Goal: Information Seeking & Learning: Learn about a topic

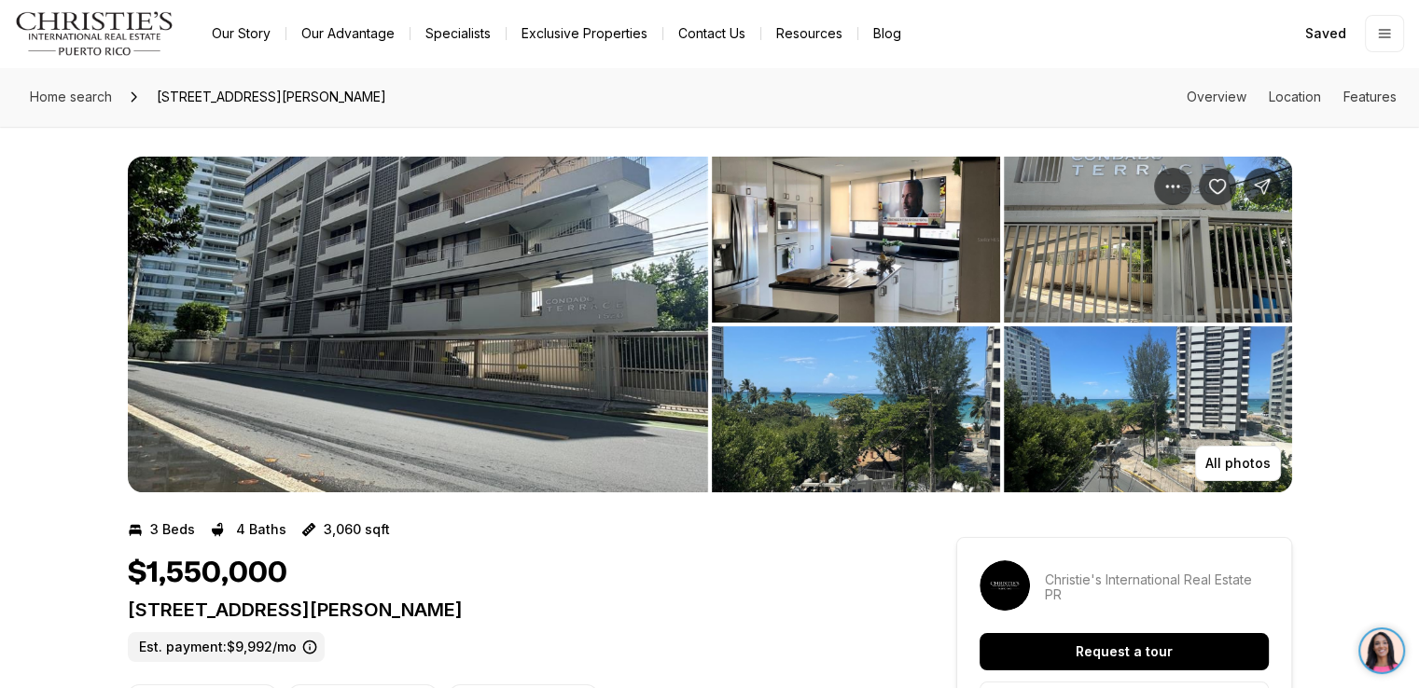
click at [547, 264] on img "View image gallery" at bounding box center [418, 325] width 580 height 336
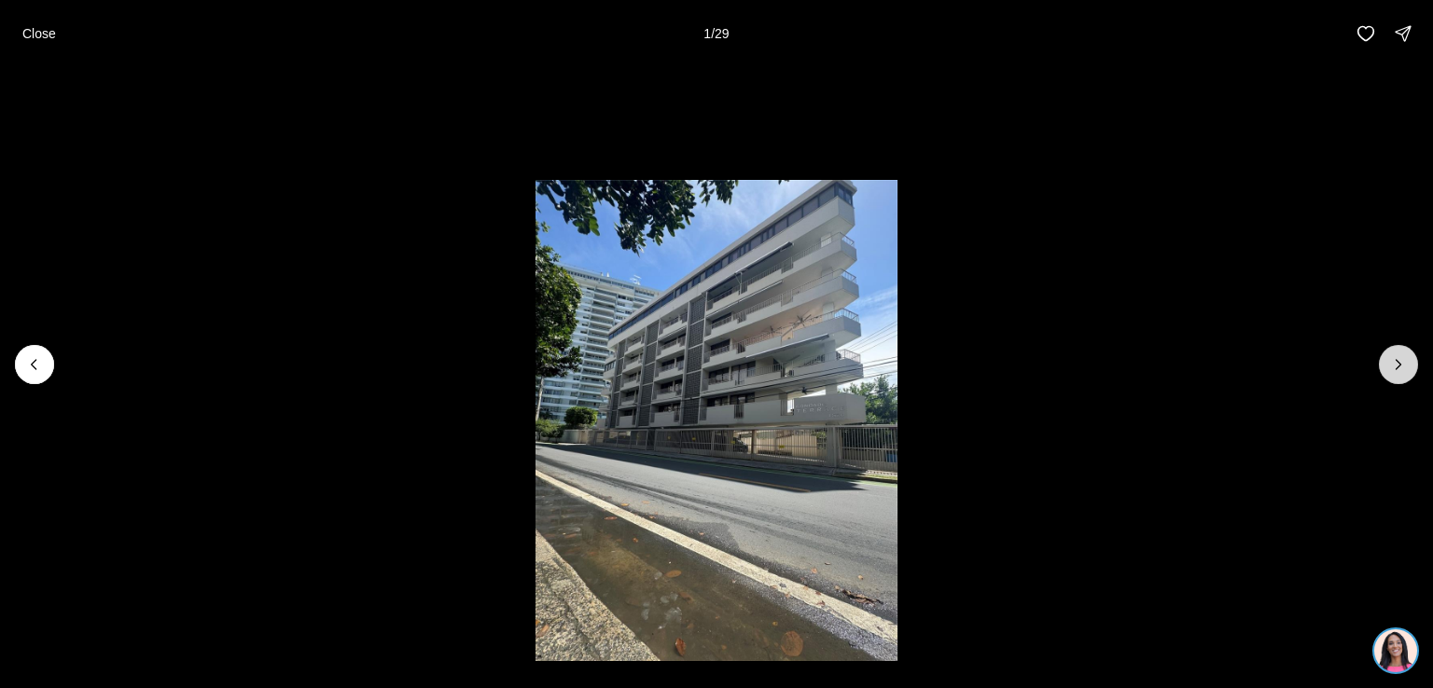
click at [1385, 367] on button "Next slide" at bounding box center [1398, 364] width 39 height 39
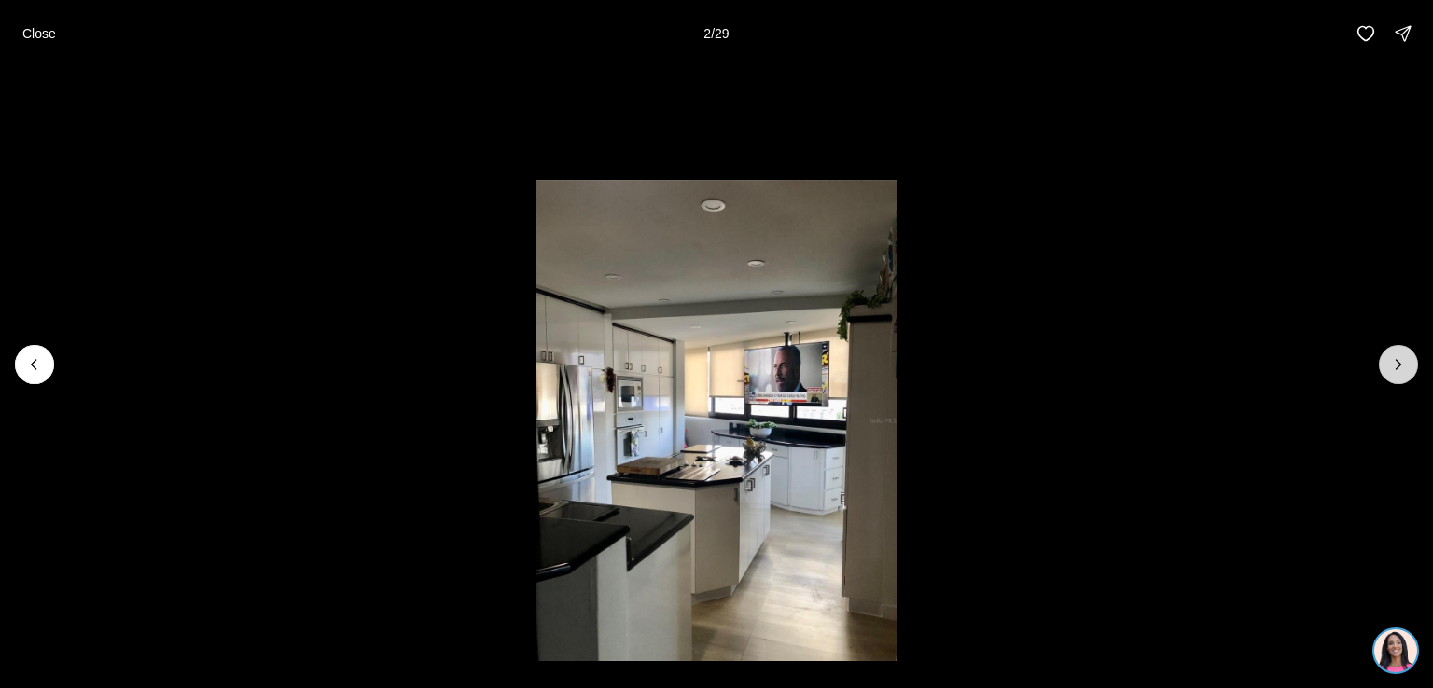
click at [1385, 367] on button "Next slide" at bounding box center [1398, 364] width 39 height 39
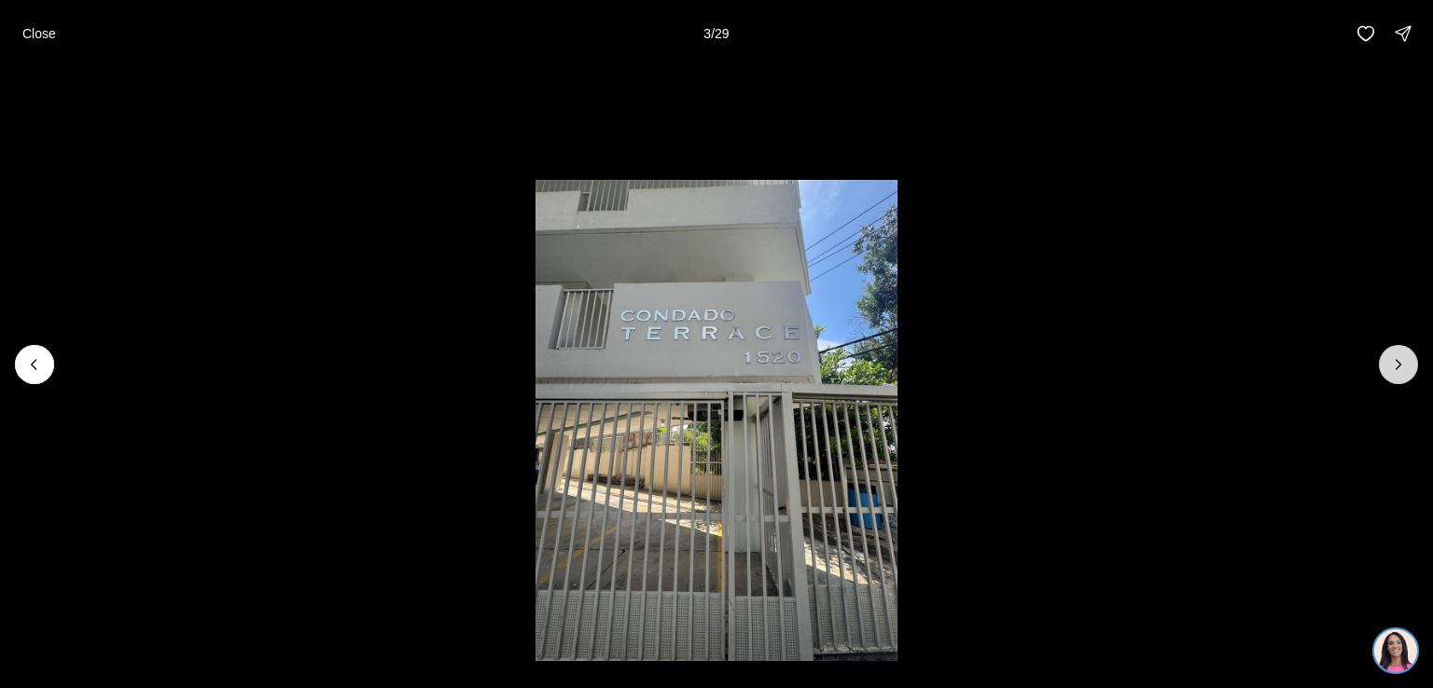
click at [1385, 367] on button "Next slide" at bounding box center [1398, 364] width 39 height 39
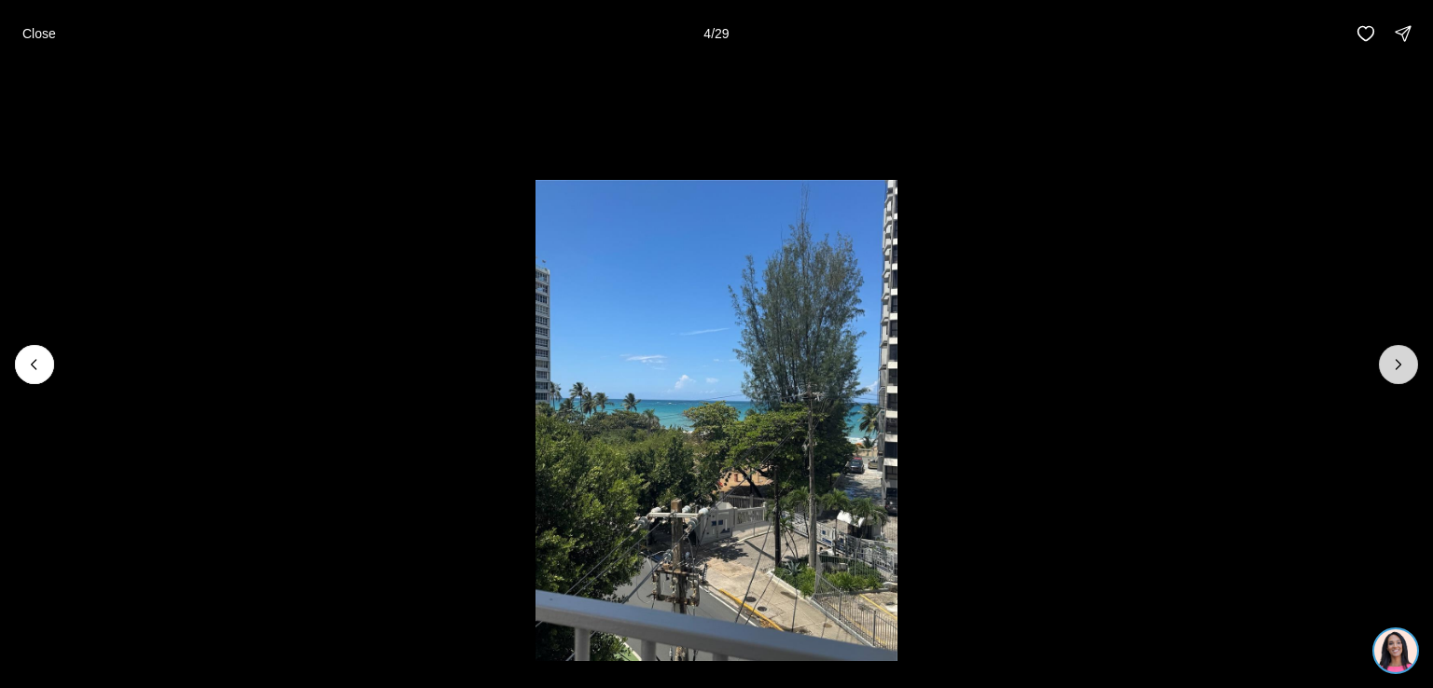
click at [1385, 367] on button "Next slide" at bounding box center [1398, 364] width 39 height 39
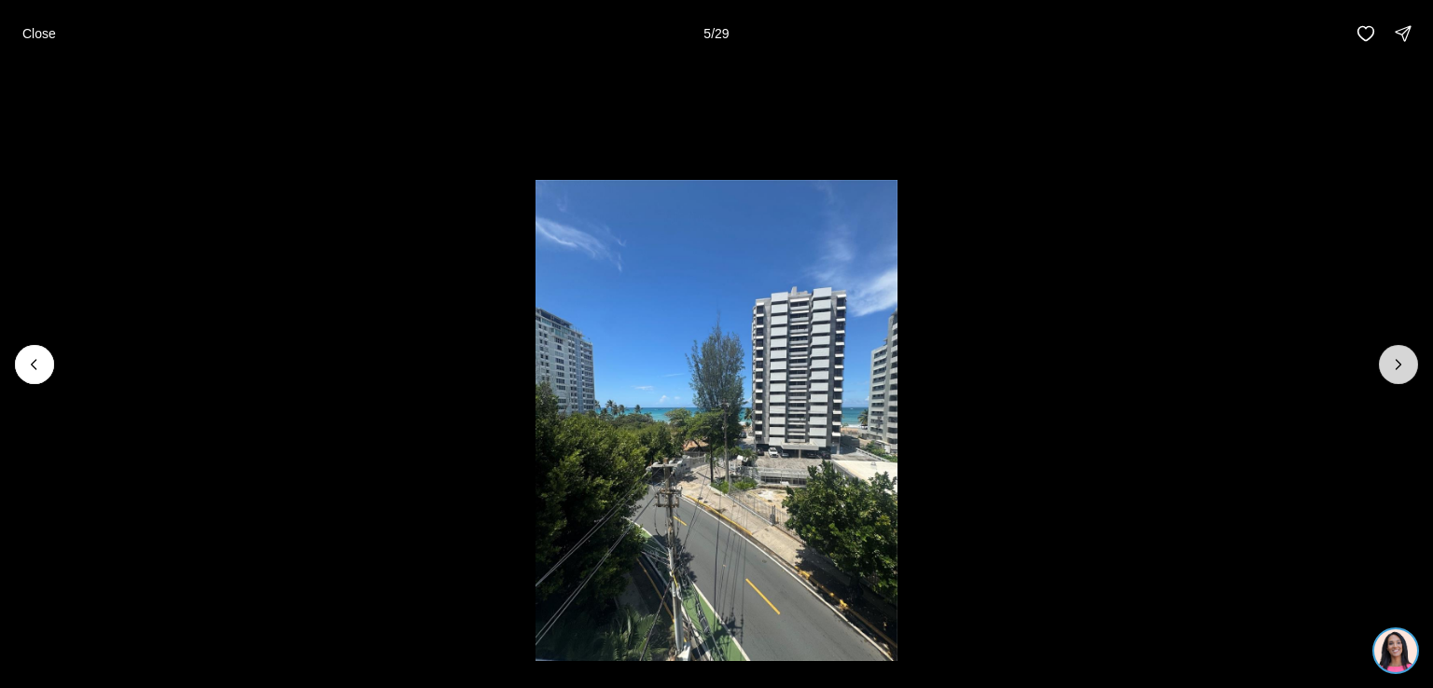
click at [1385, 367] on button "Next slide" at bounding box center [1398, 364] width 39 height 39
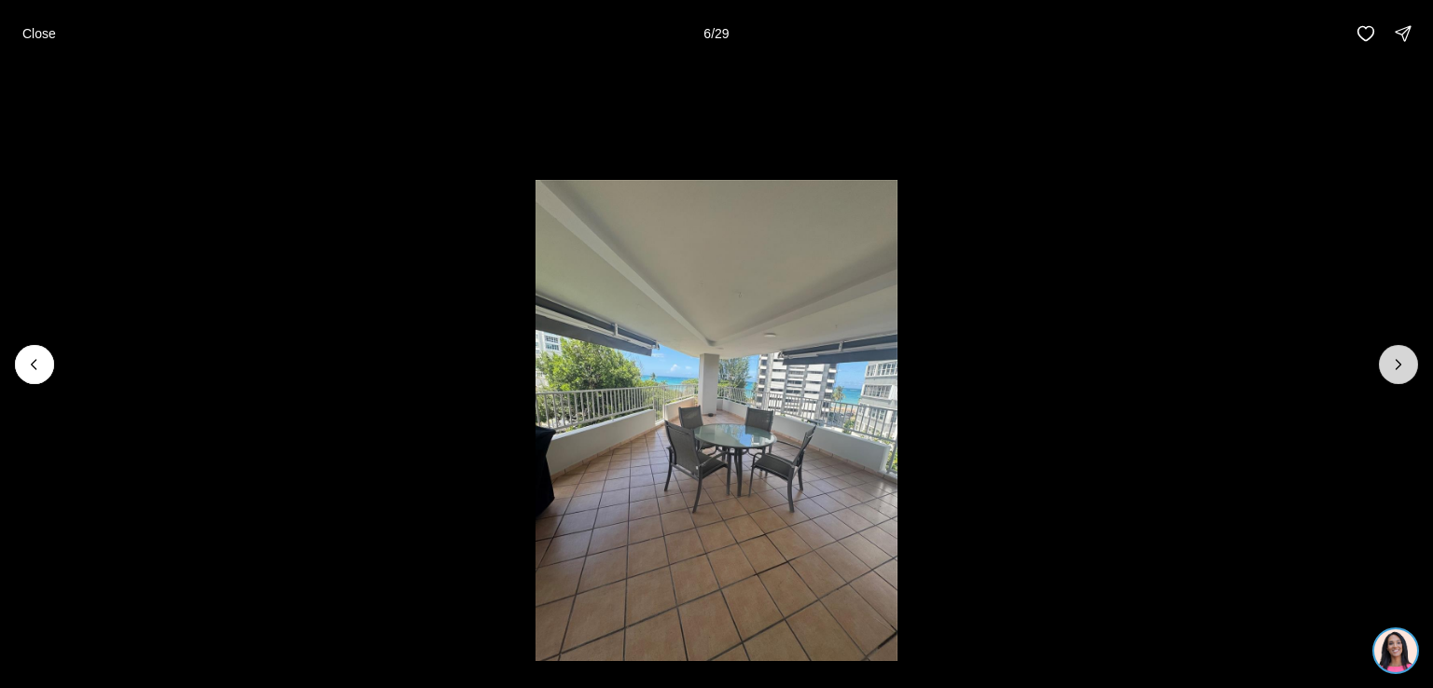
click at [1385, 367] on button "Next slide" at bounding box center [1398, 364] width 39 height 39
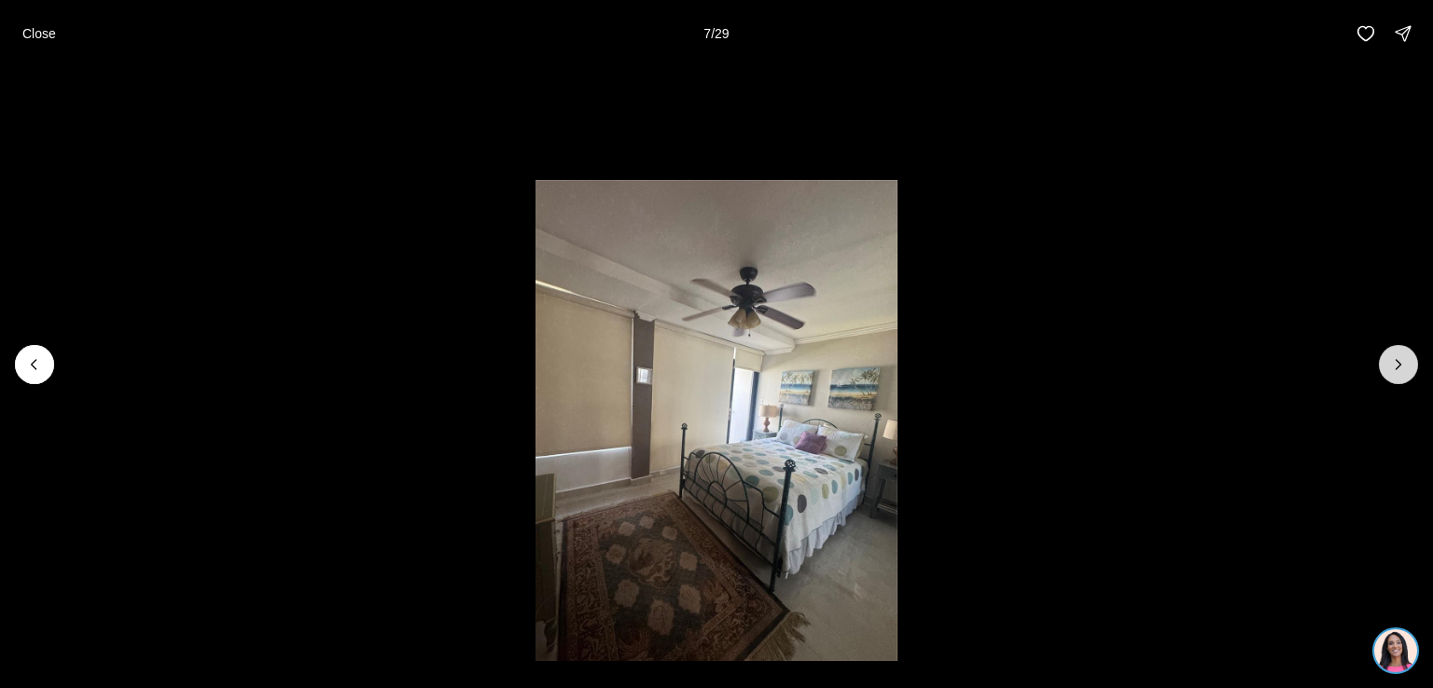
click at [1385, 367] on button "Next slide" at bounding box center [1398, 364] width 39 height 39
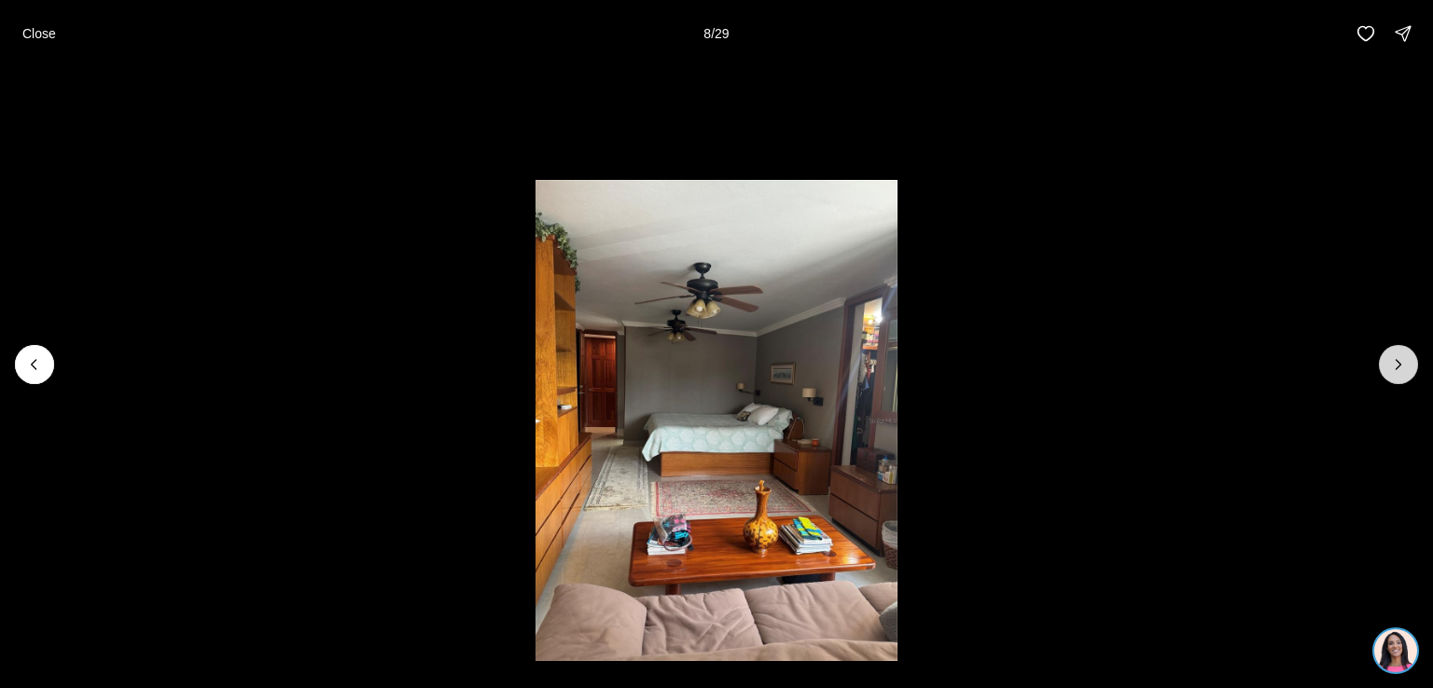
click at [1394, 357] on icon "Next slide" at bounding box center [1398, 364] width 19 height 19
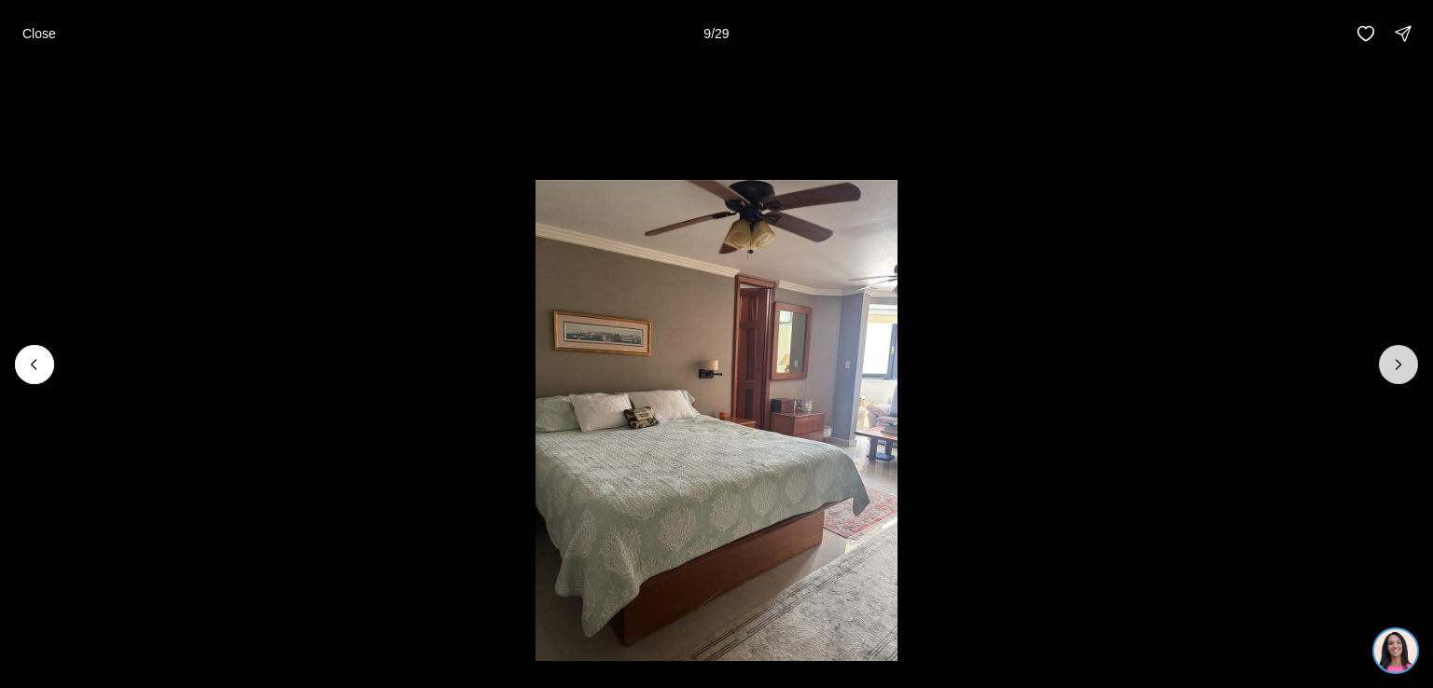
click at [1394, 357] on icon "Next slide" at bounding box center [1398, 364] width 19 height 19
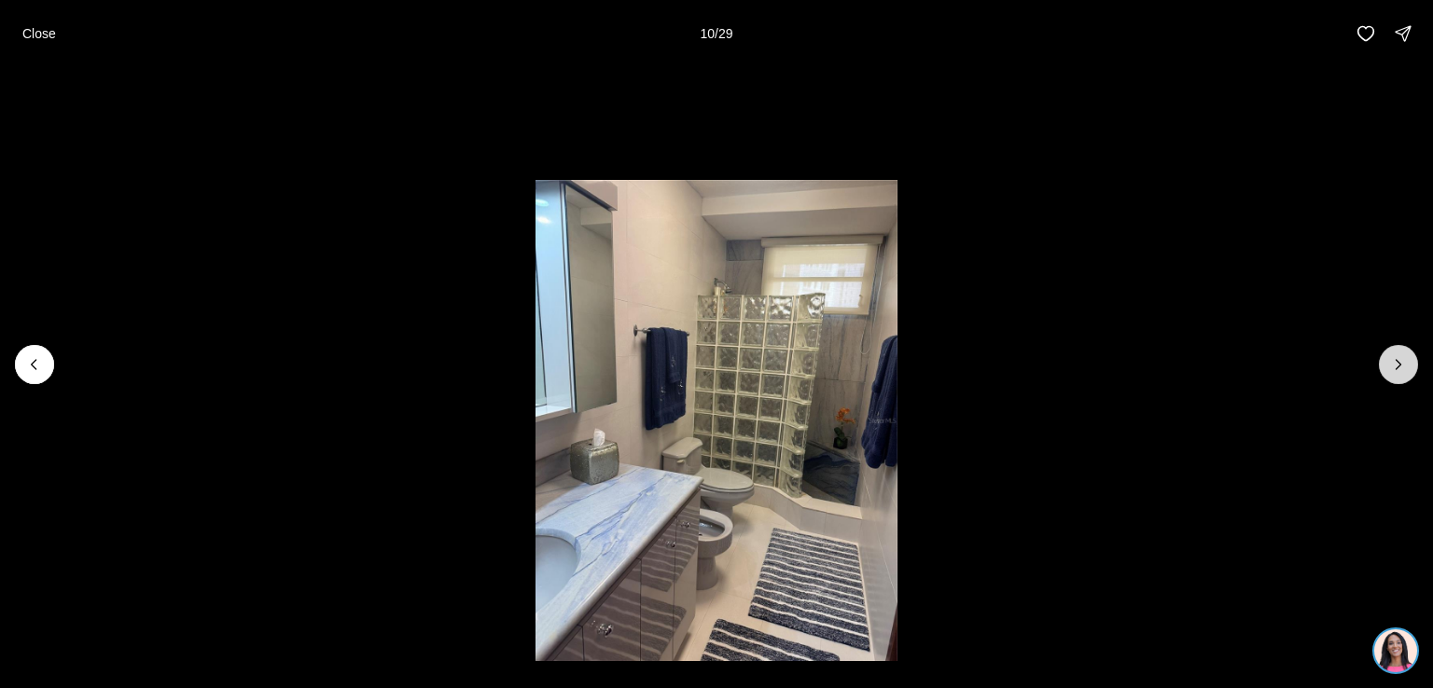
click at [1394, 357] on icon "Next slide" at bounding box center [1398, 364] width 19 height 19
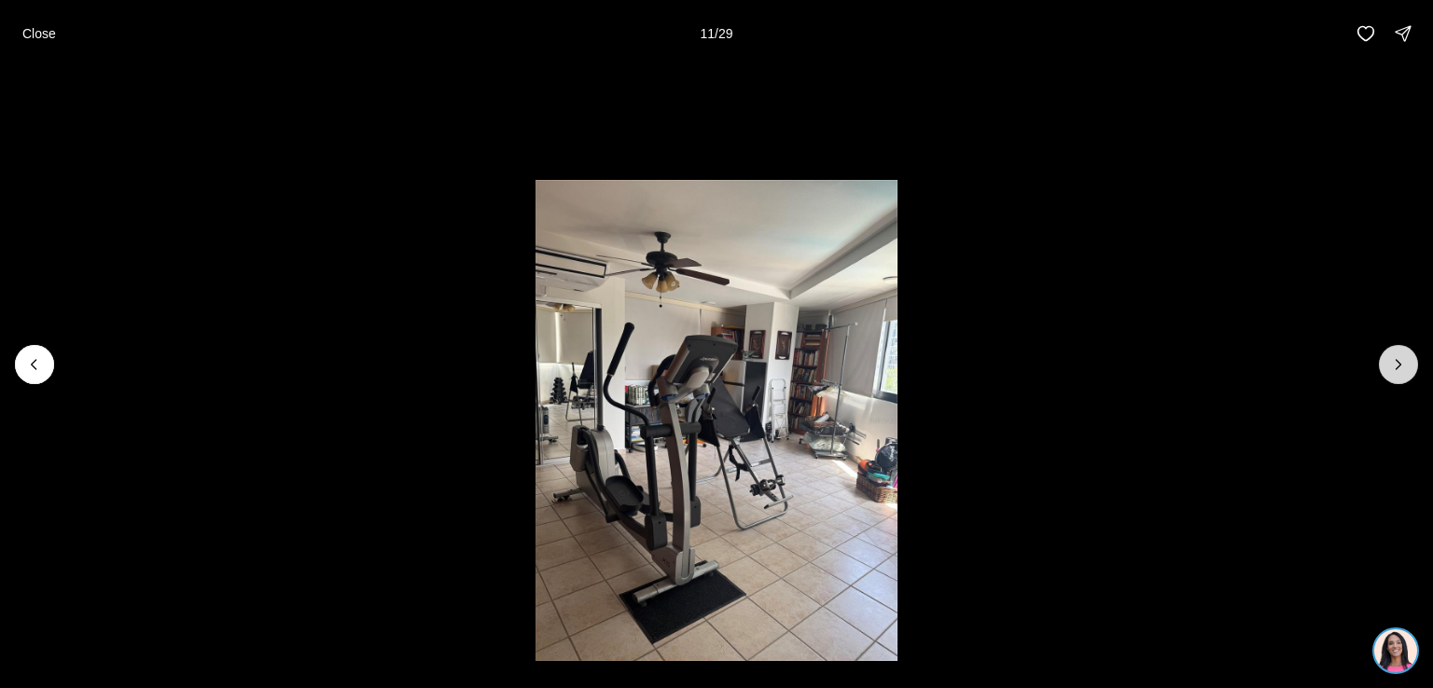
click at [1394, 357] on icon "Next slide" at bounding box center [1398, 364] width 19 height 19
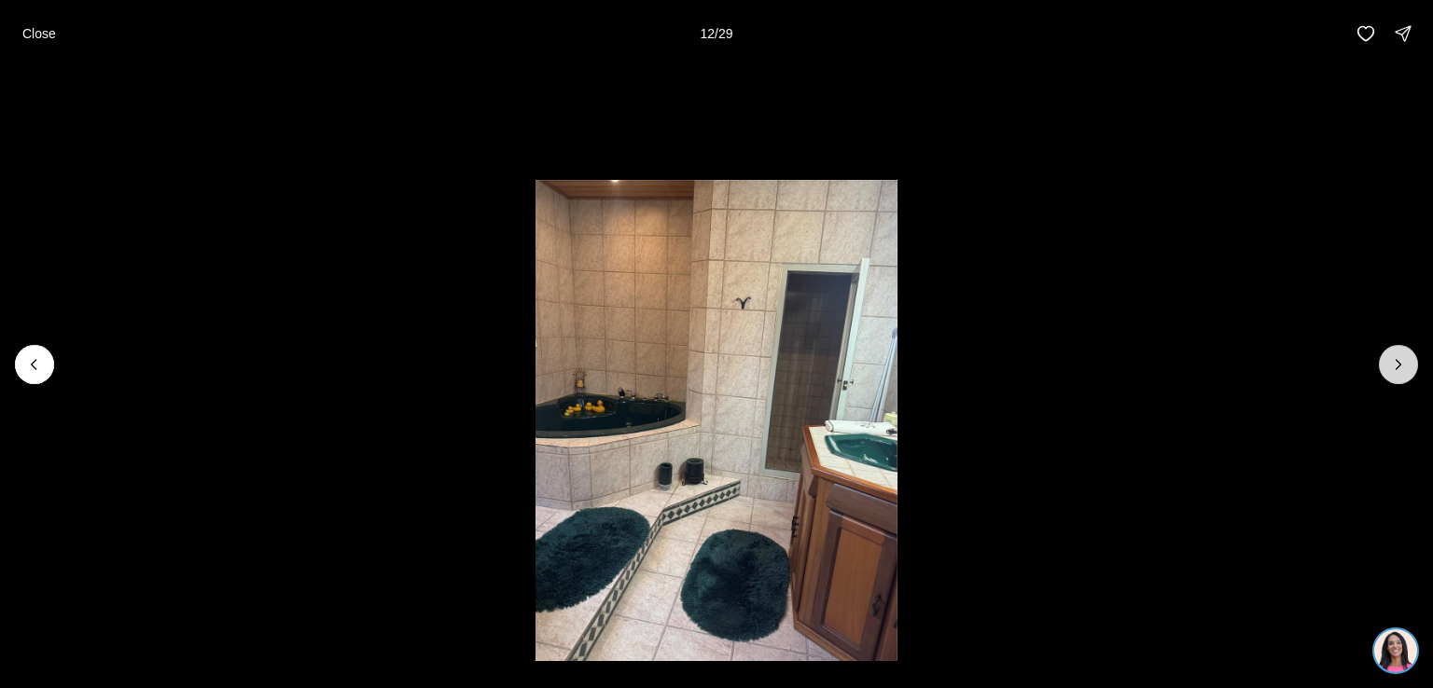
click at [1394, 357] on icon "Next slide" at bounding box center [1398, 364] width 19 height 19
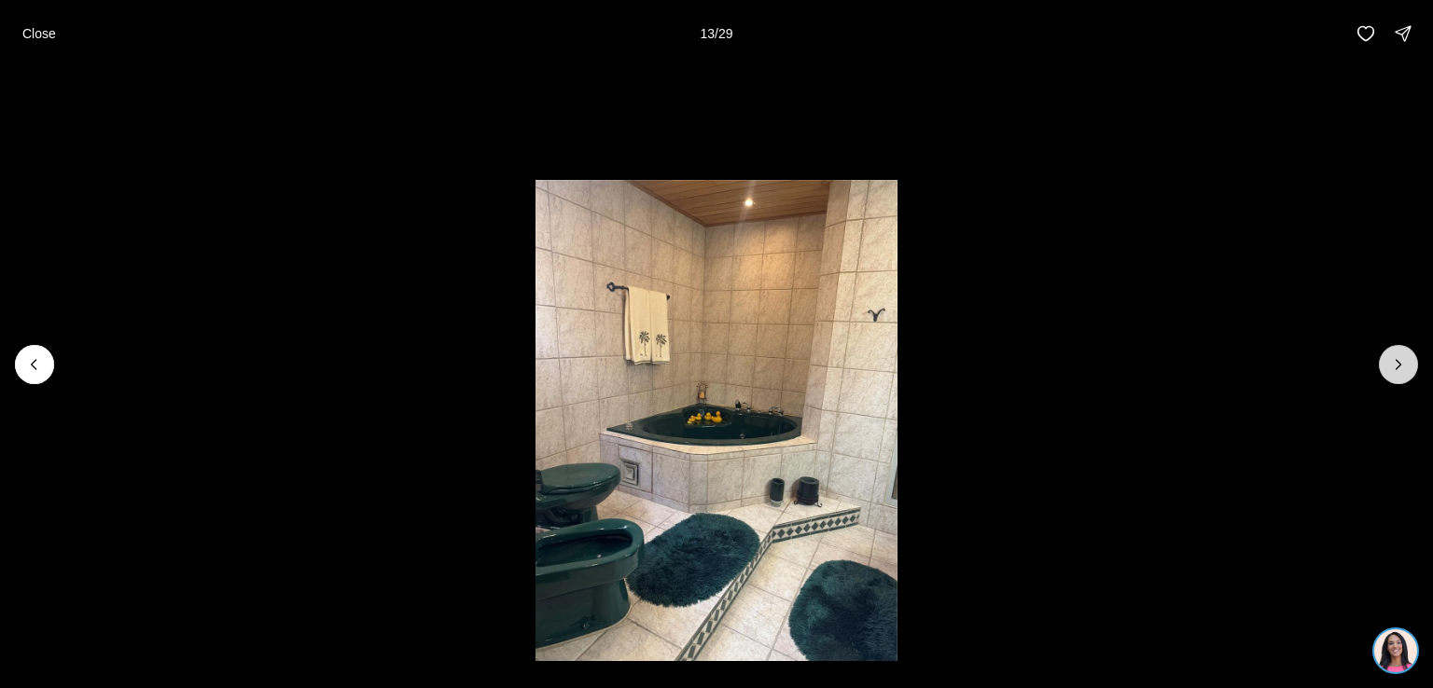
click at [1394, 357] on icon "Next slide" at bounding box center [1398, 364] width 19 height 19
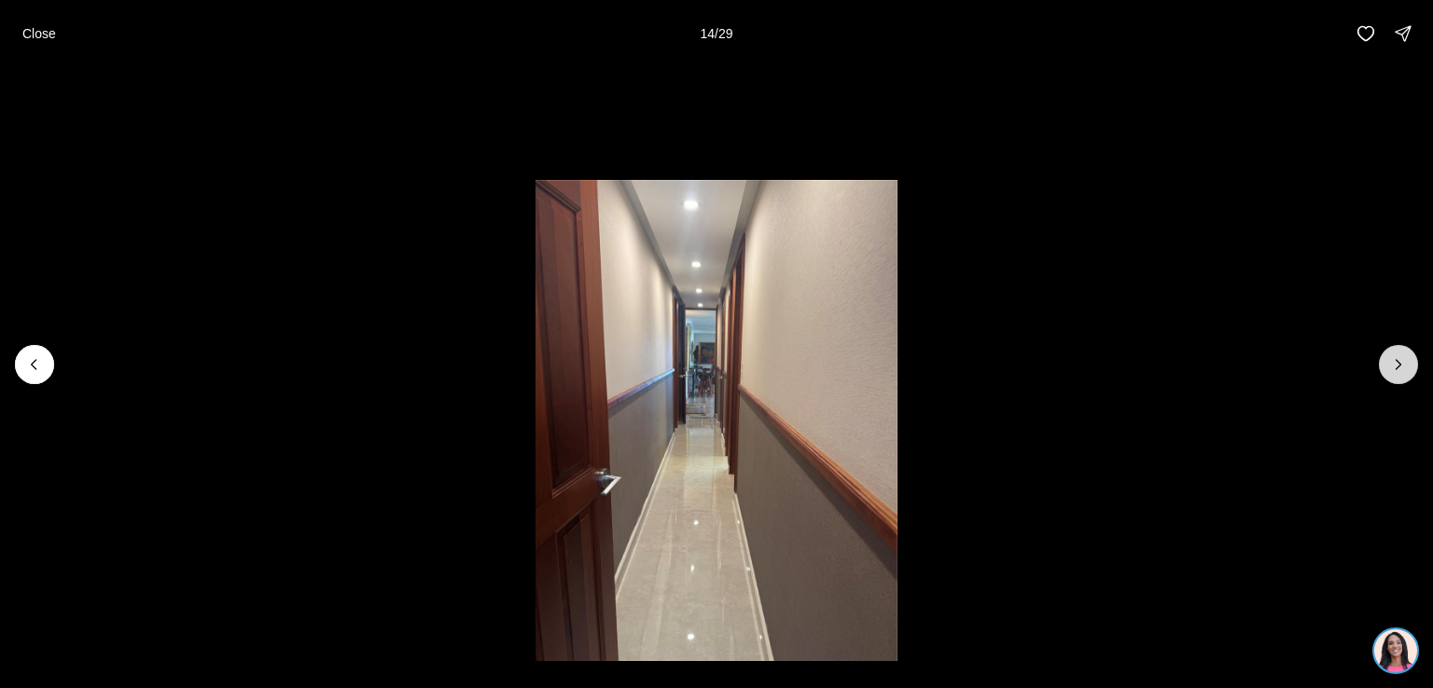
click at [1394, 357] on icon "Next slide" at bounding box center [1398, 364] width 19 height 19
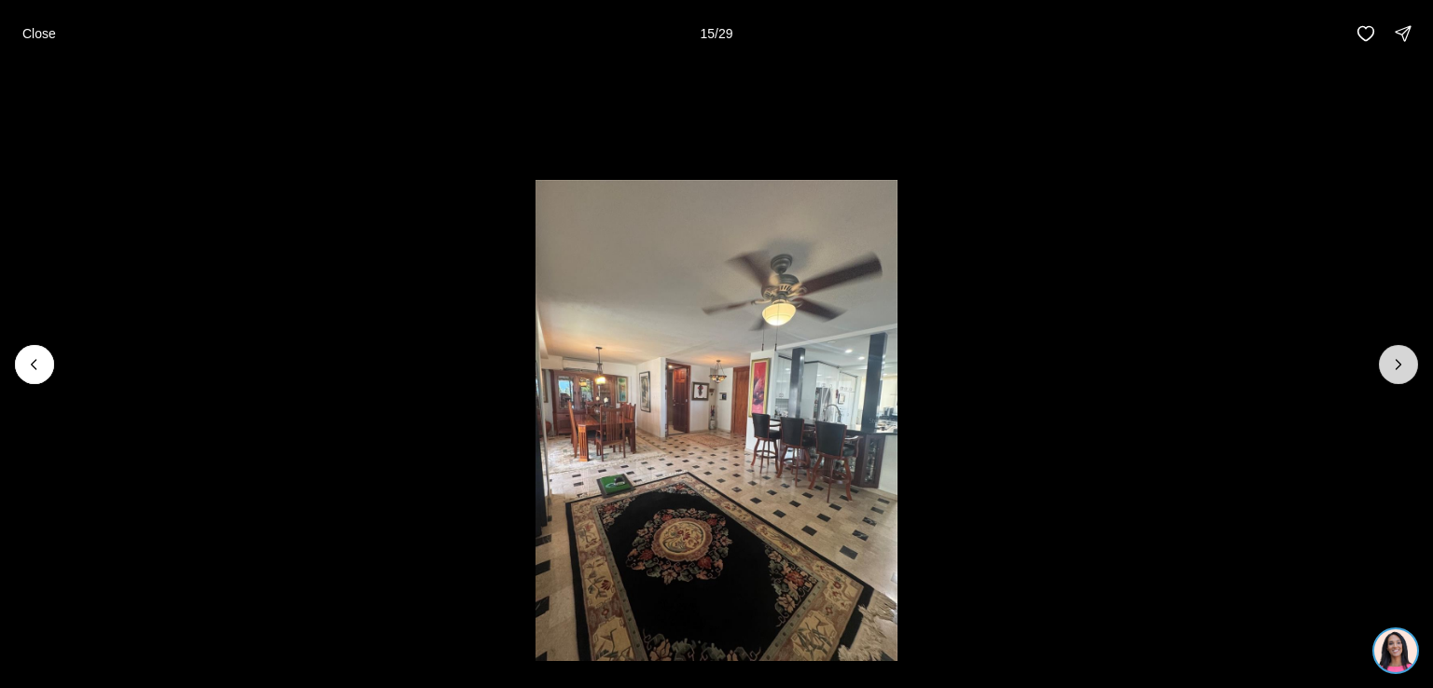
click at [1394, 357] on icon "Next slide" at bounding box center [1398, 364] width 19 height 19
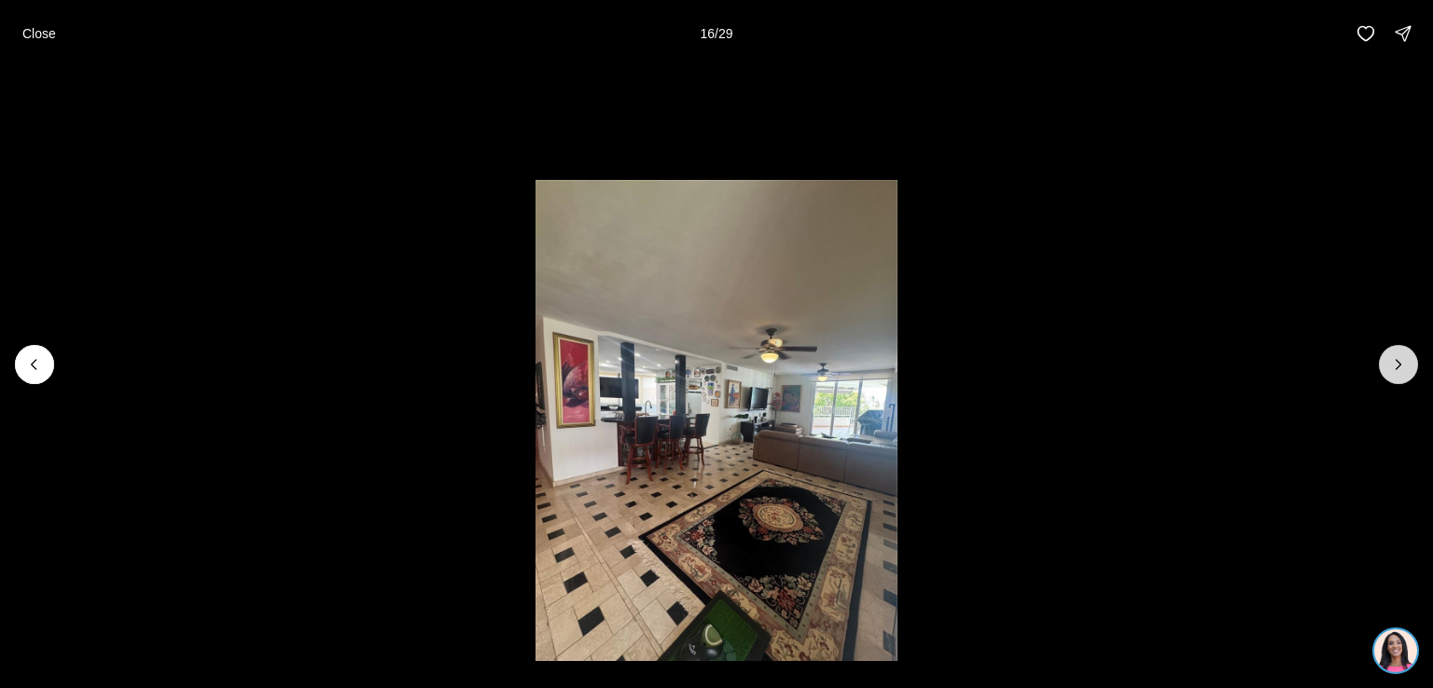
click at [1394, 357] on icon "Next slide" at bounding box center [1398, 364] width 19 height 19
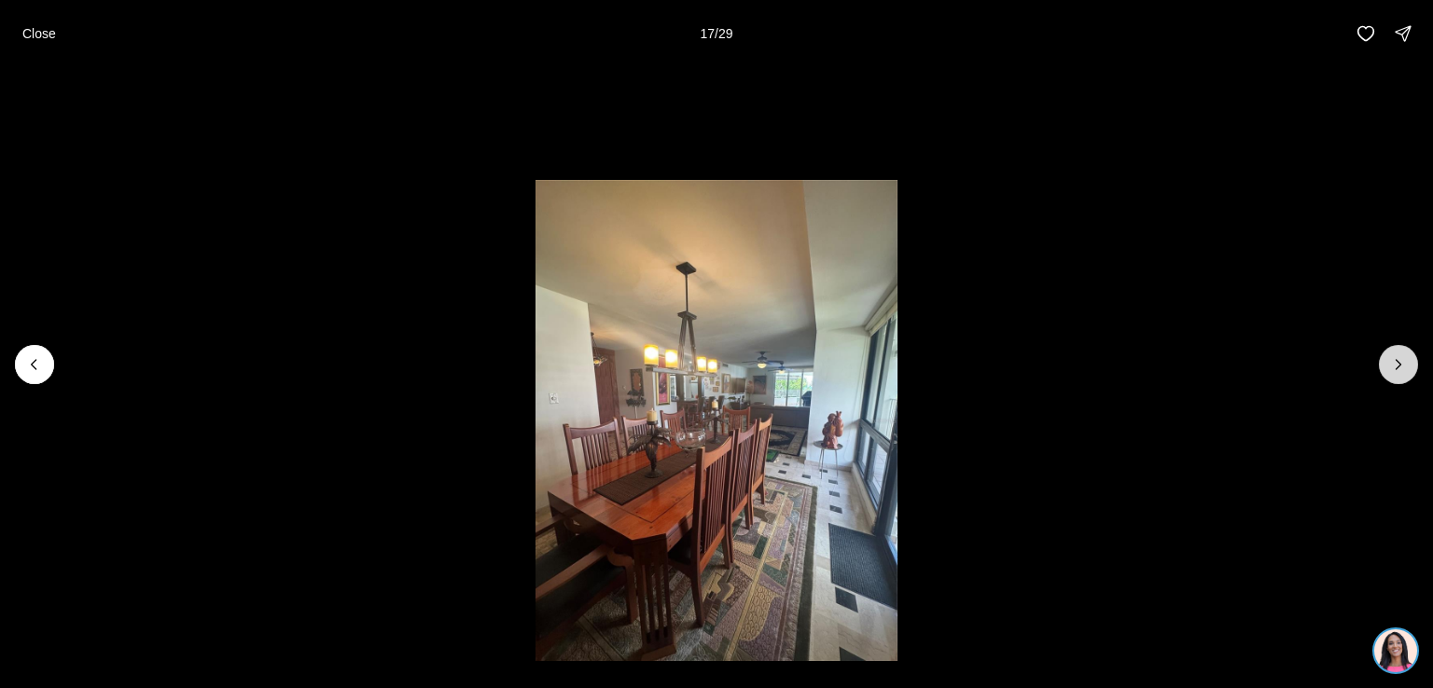
click at [1394, 357] on icon "Next slide" at bounding box center [1398, 364] width 19 height 19
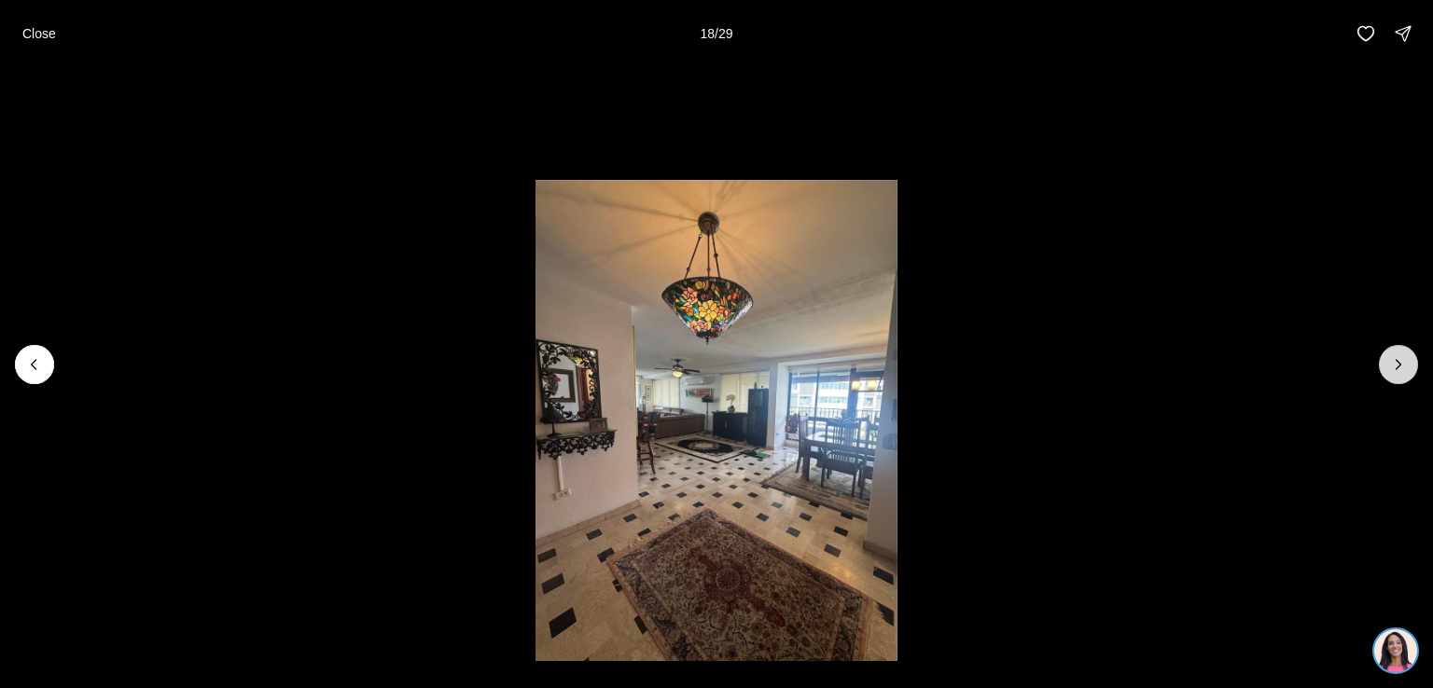
click at [1394, 357] on icon "Next slide" at bounding box center [1398, 364] width 19 height 19
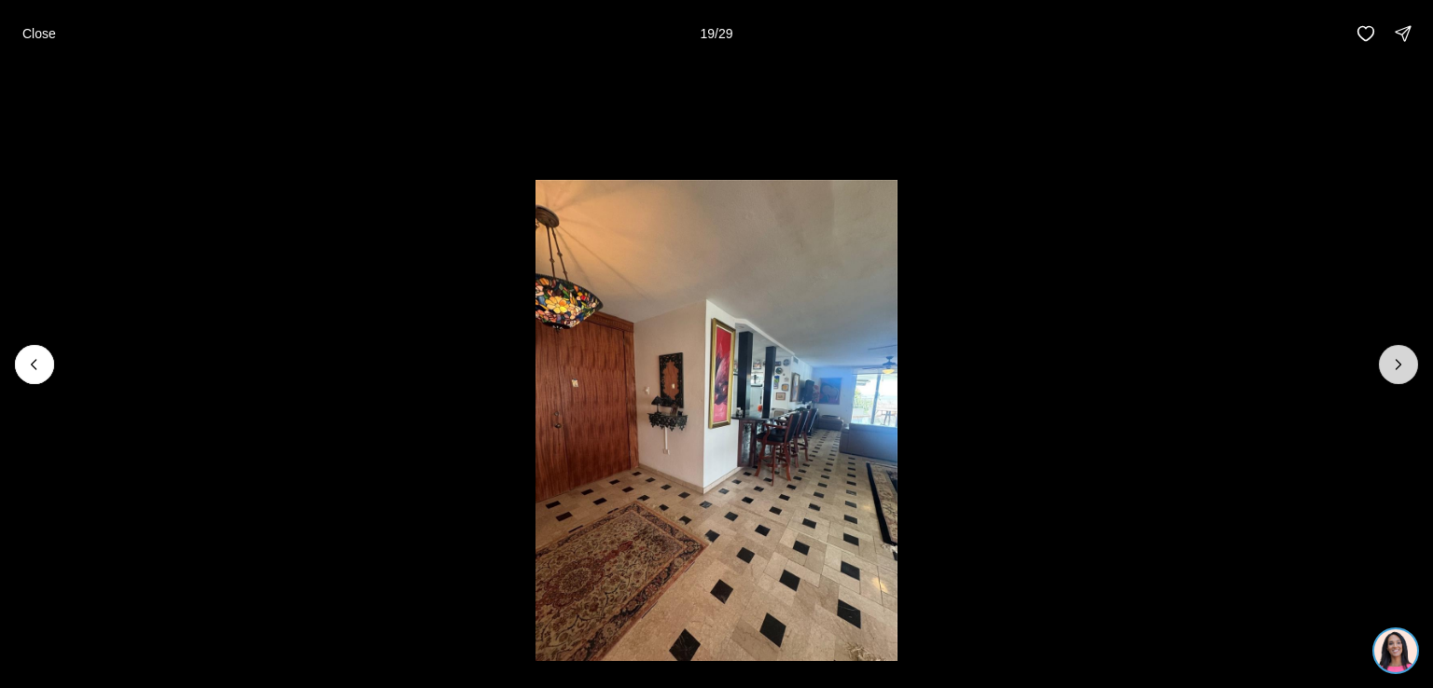
click at [1394, 357] on icon "Next slide" at bounding box center [1398, 364] width 19 height 19
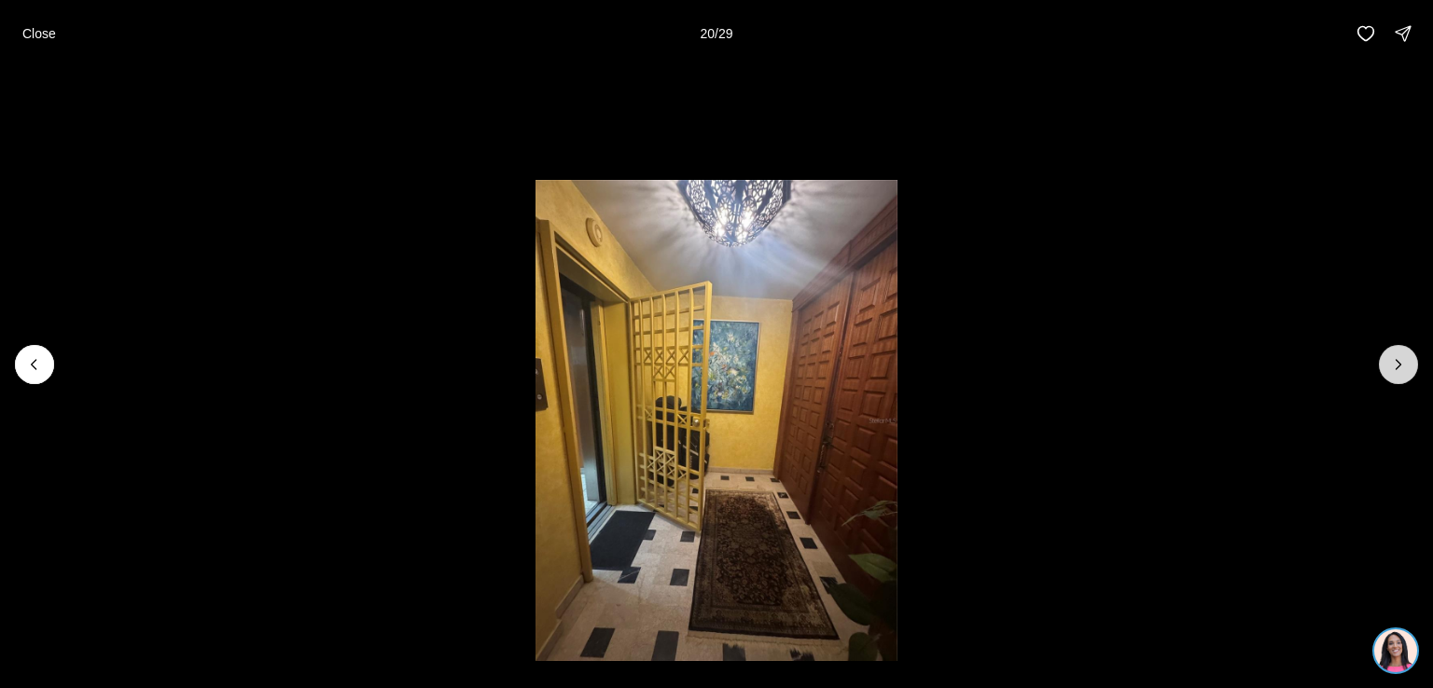
click at [1394, 357] on icon "Next slide" at bounding box center [1398, 364] width 19 height 19
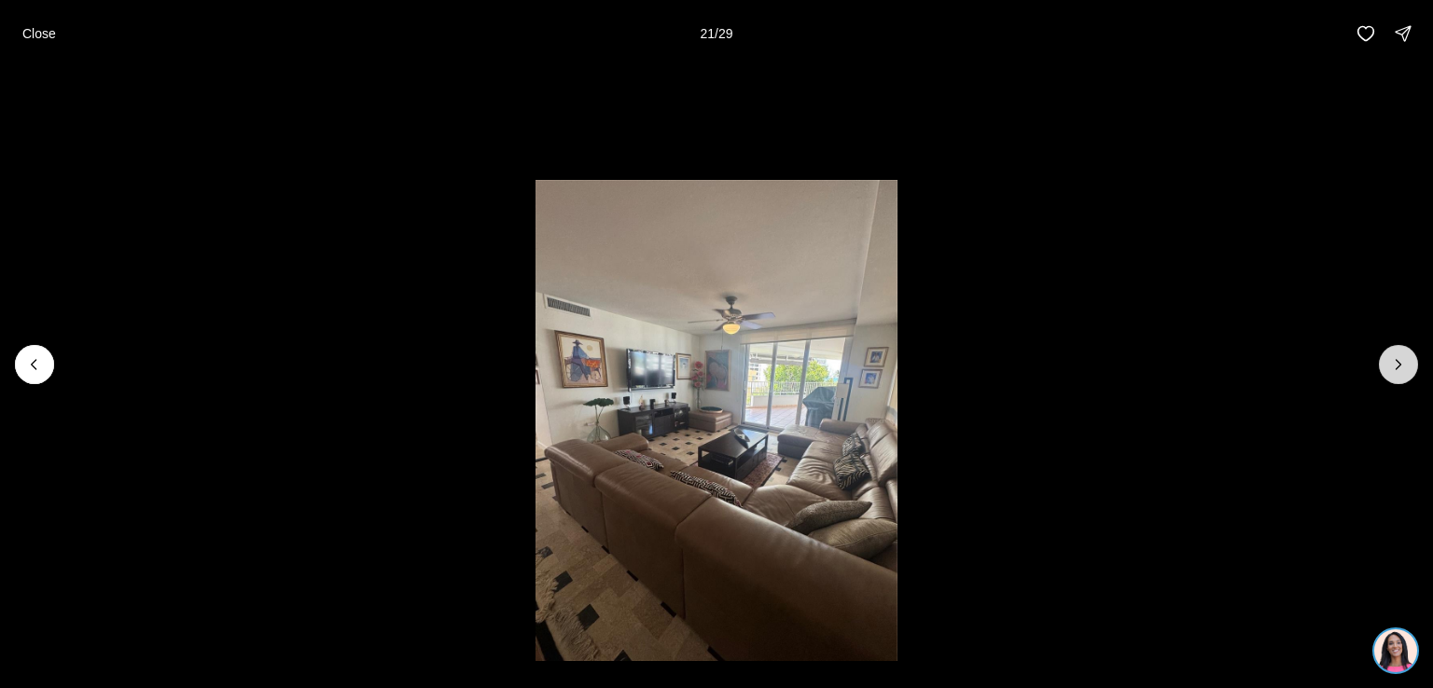
click at [1394, 357] on icon "Next slide" at bounding box center [1398, 364] width 19 height 19
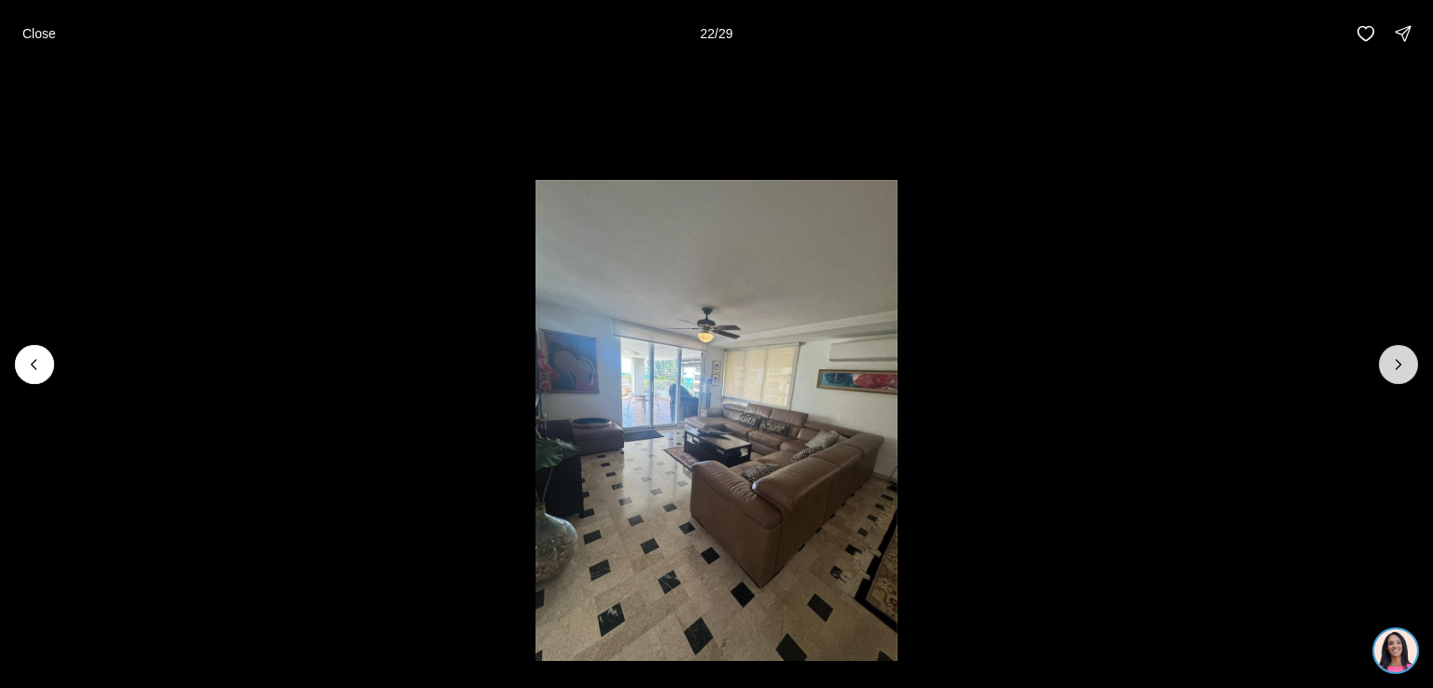
click at [1394, 357] on icon "Next slide" at bounding box center [1398, 364] width 19 height 19
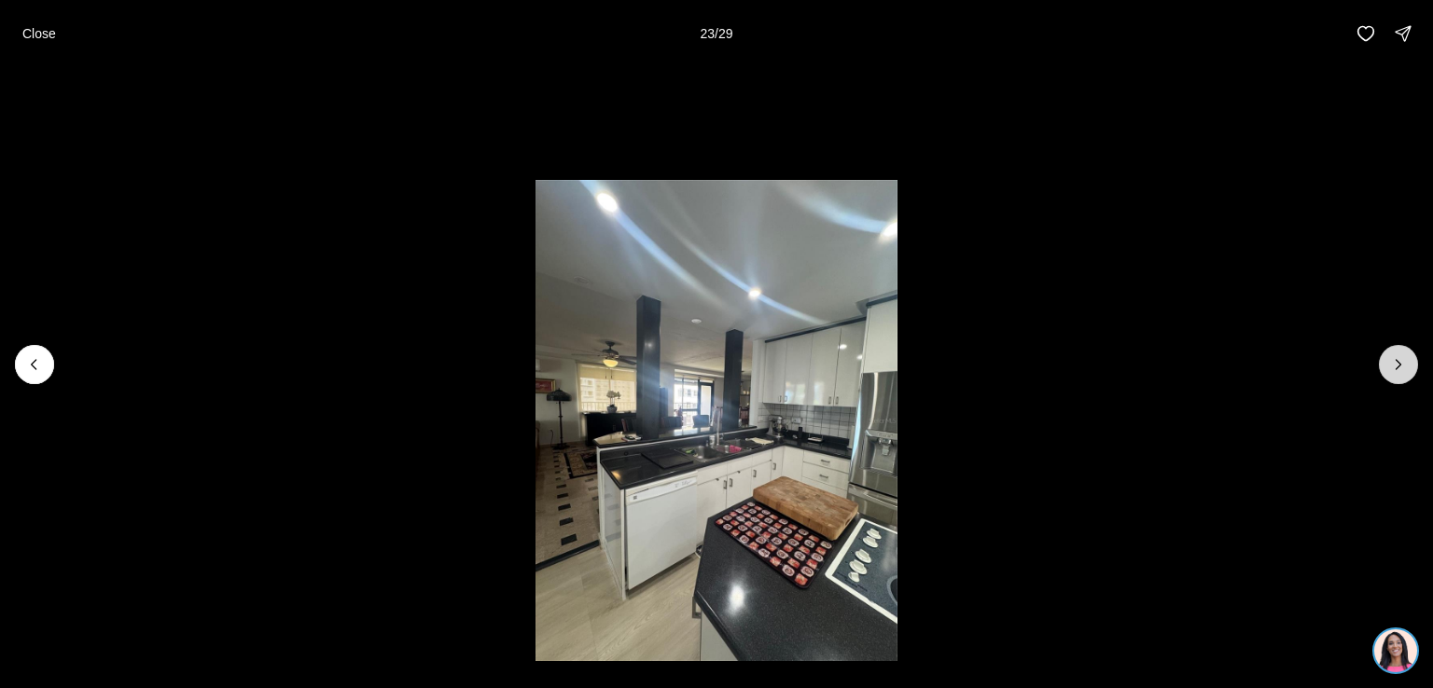
click at [1394, 357] on icon "Next slide" at bounding box center [1398, 364] width 19 height 19
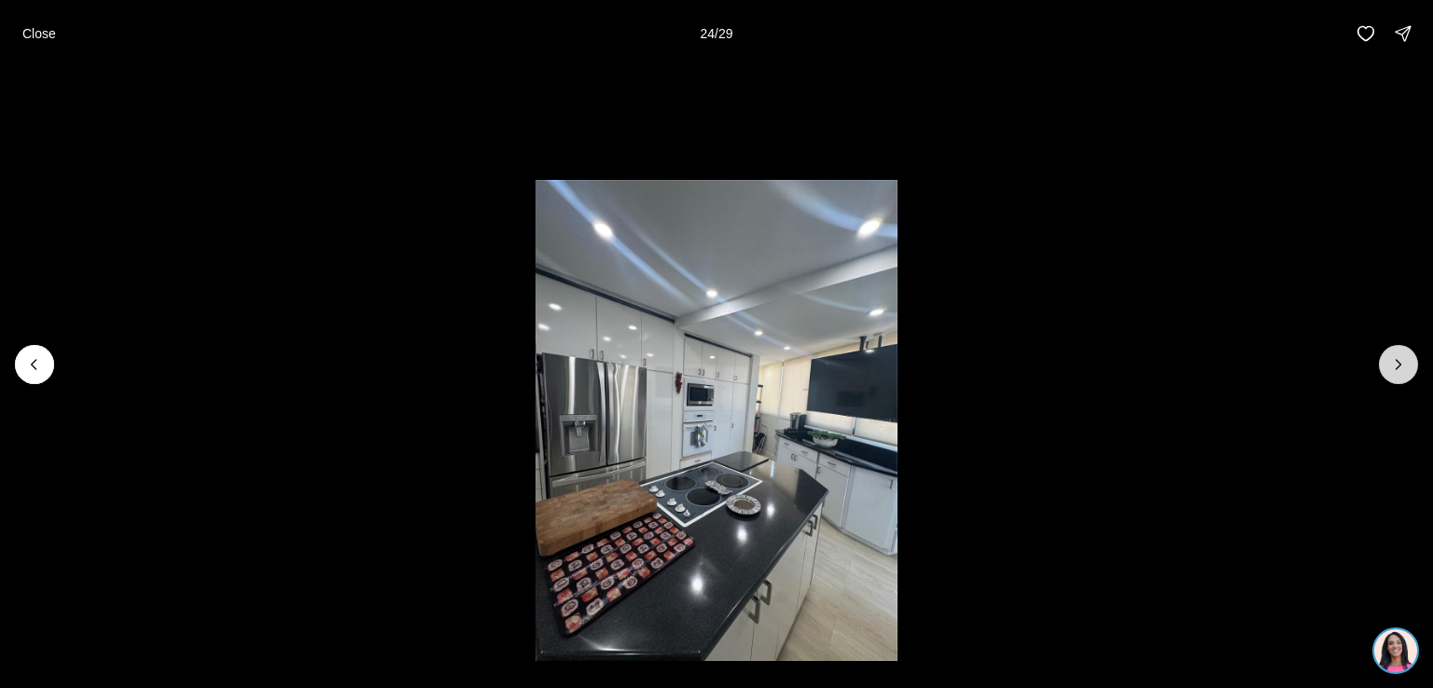
click at [1394, 357] on icon "Next slide" at bounding box center [1398, 364] width 19 height 19
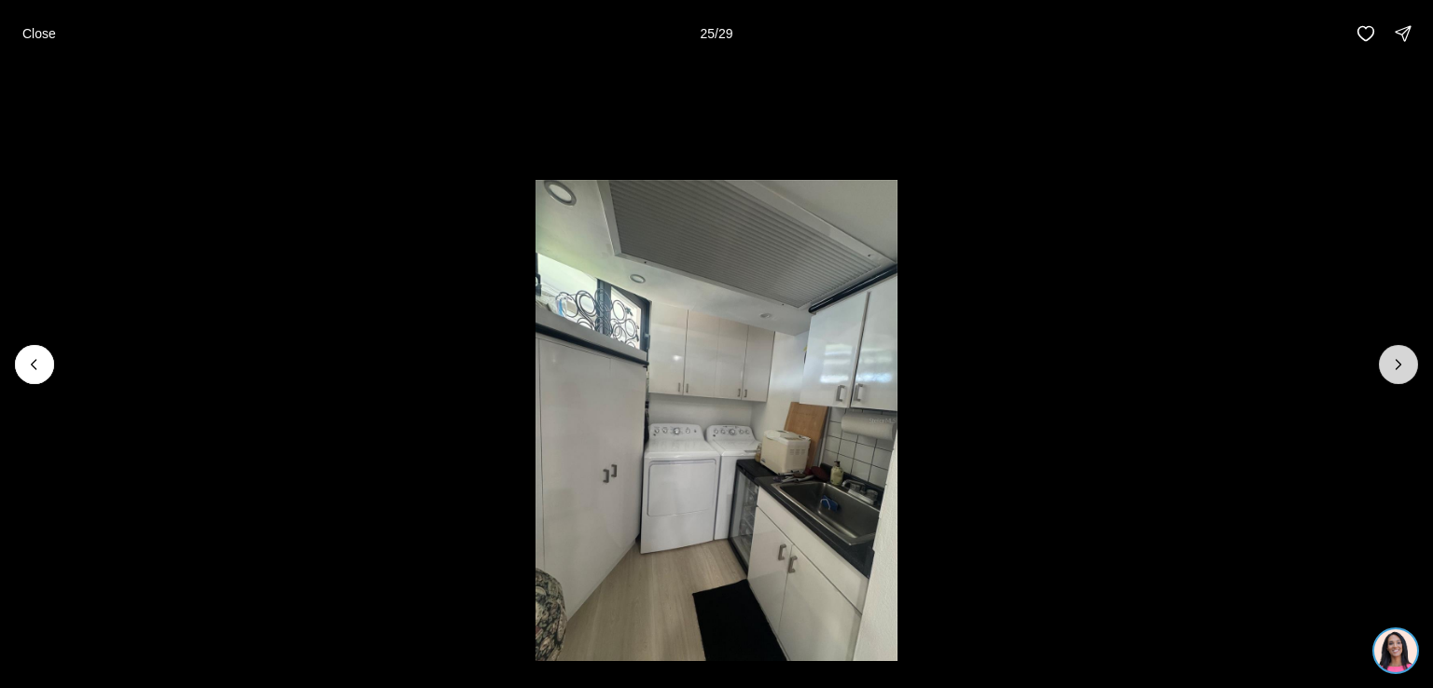
click at [1394, 357] on icon "Next slide" at bounding box center [1398, 364] width 19 height 19
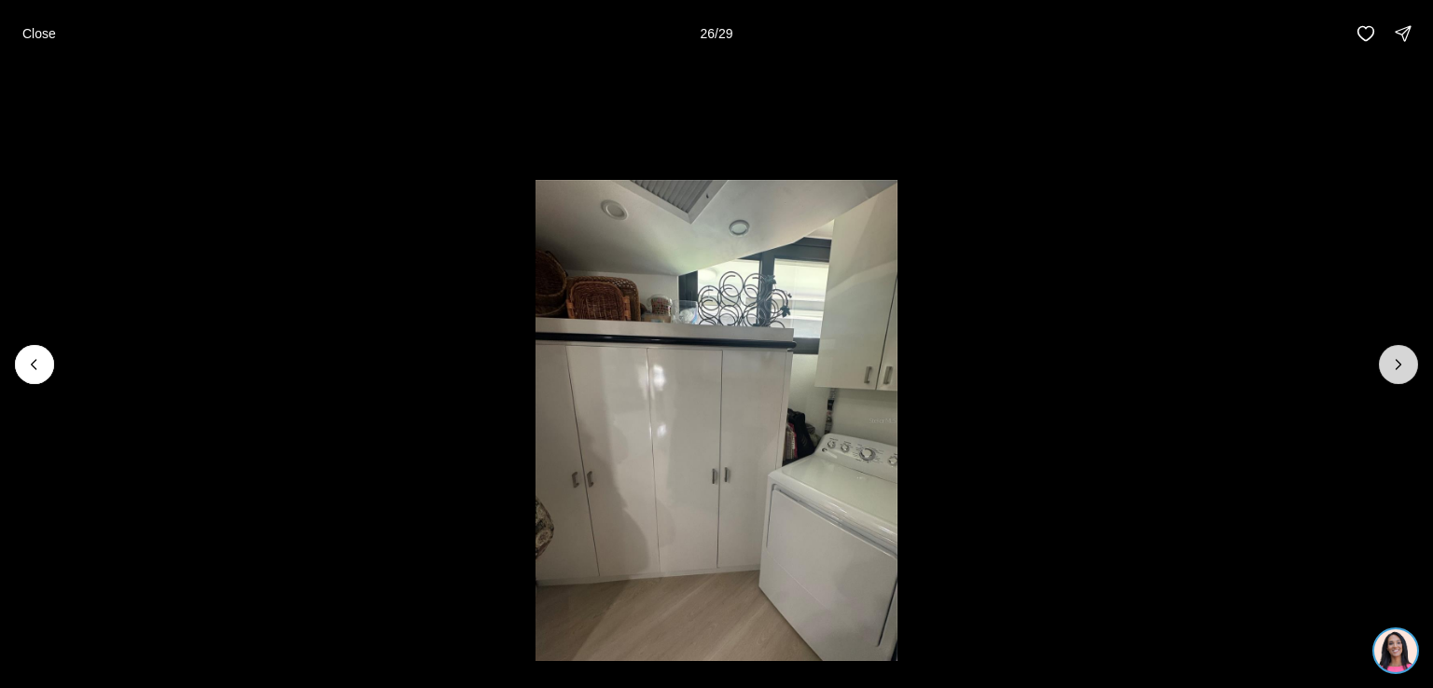
click at [1394, 357] on icon "Next slide" at bounding box center [1398, 364] width 19 height 19
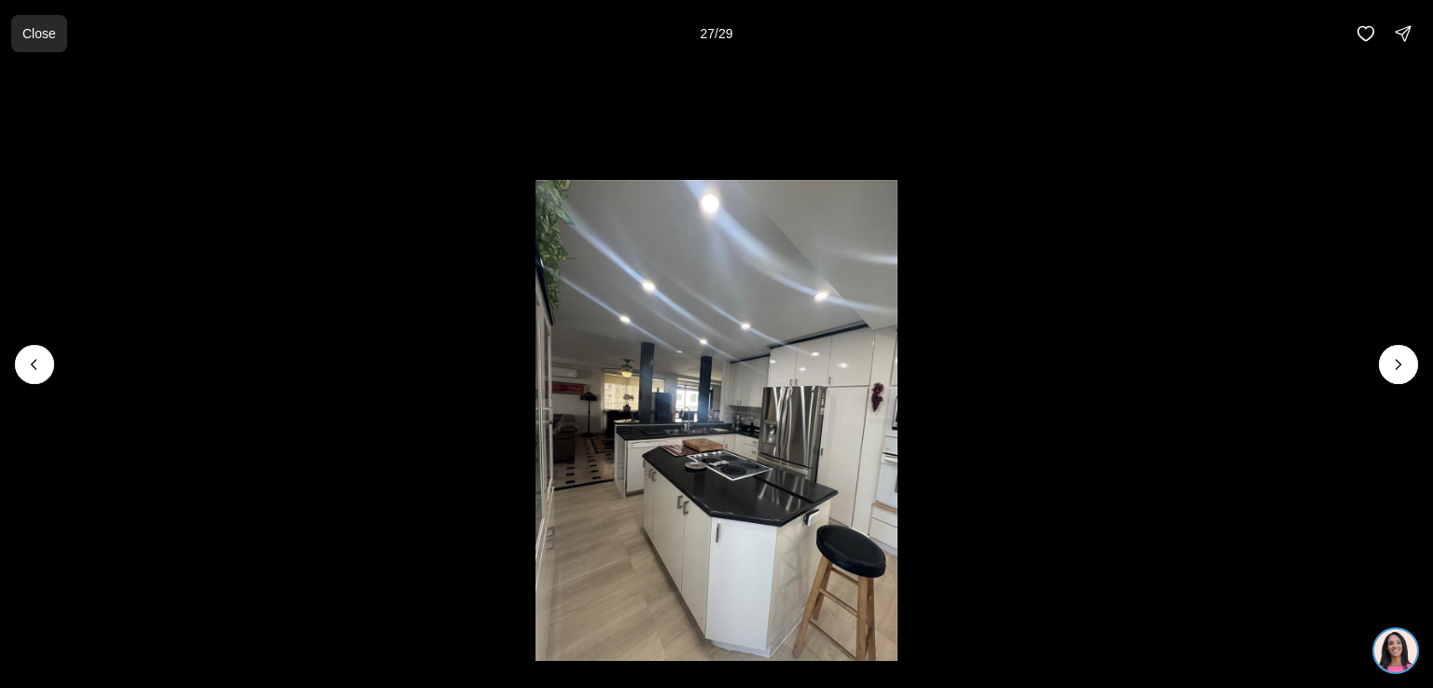
click at [38, 31] on p "Close" at bounding box center [39, 33] width 34 height 15
